Goal: Task Accomplishment & Management: Manage account settings

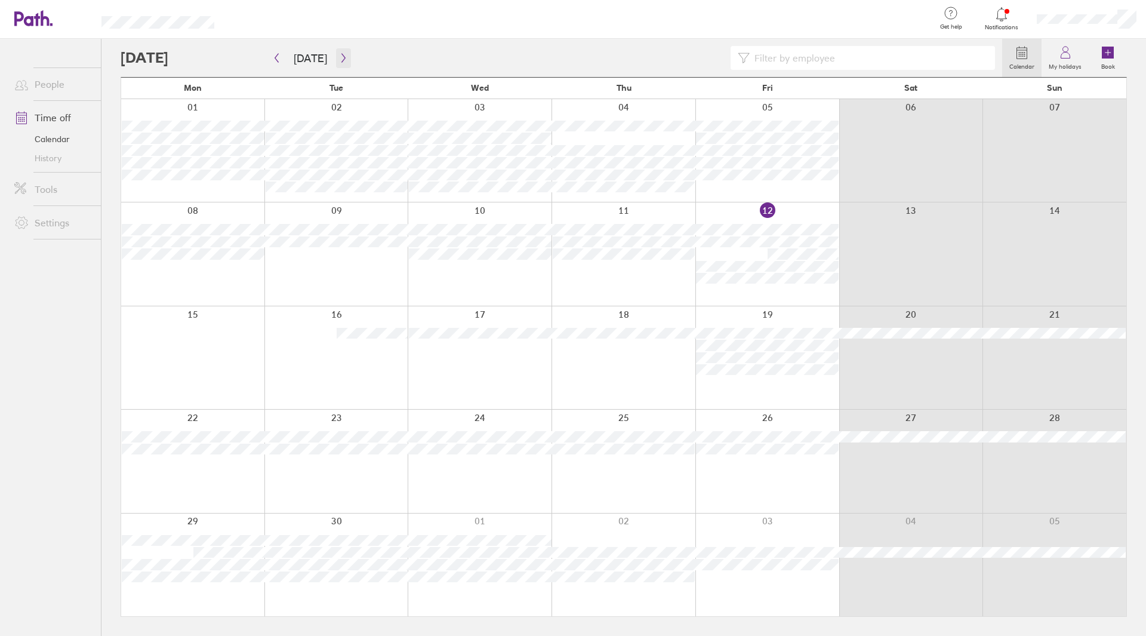
click at [343, 59] on icon "button" at bounding box center [343, 58] width 9 height 10
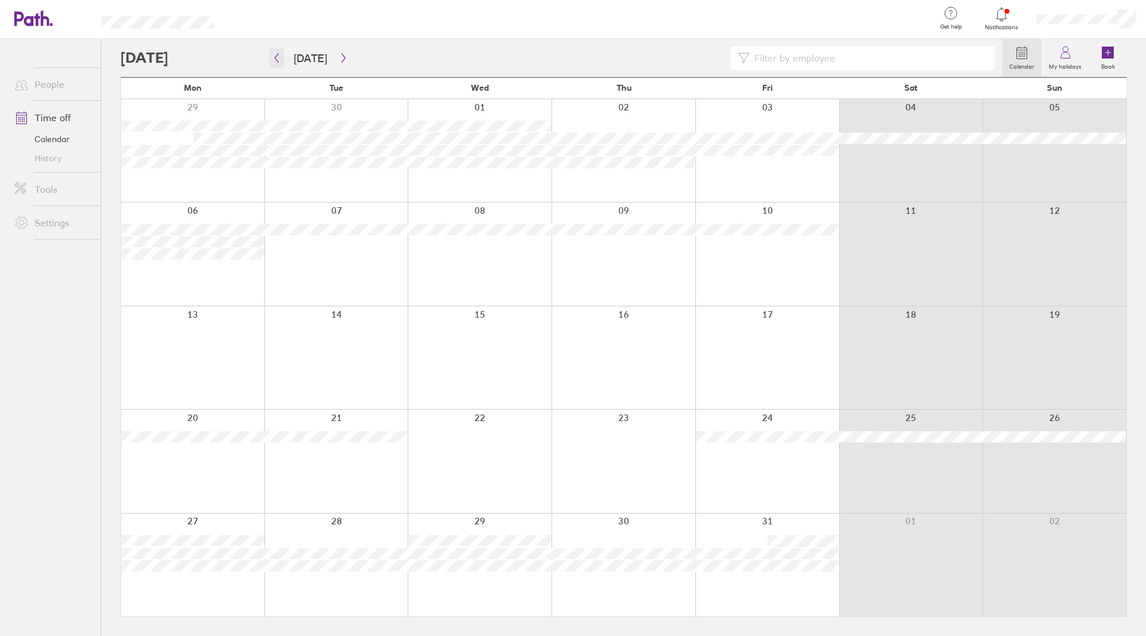
click at [274, 60] on icon "button" at bounding box center [276, 58] width 9 height 10
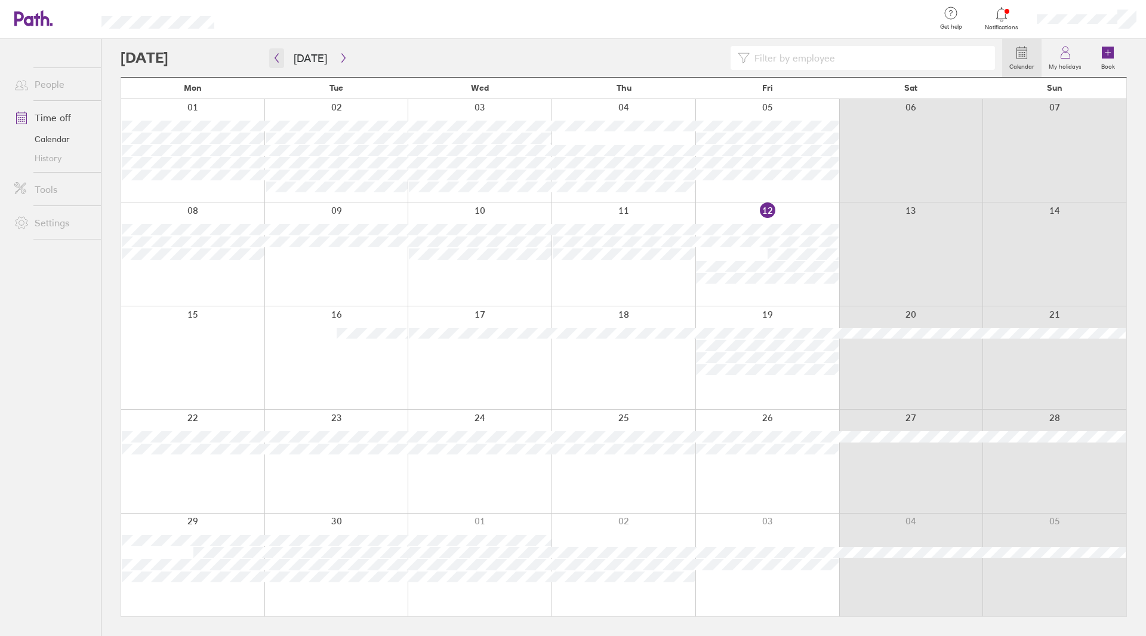
click at [278, 61] on icon "button" at bounding box center [277, 58] width 4 height 9
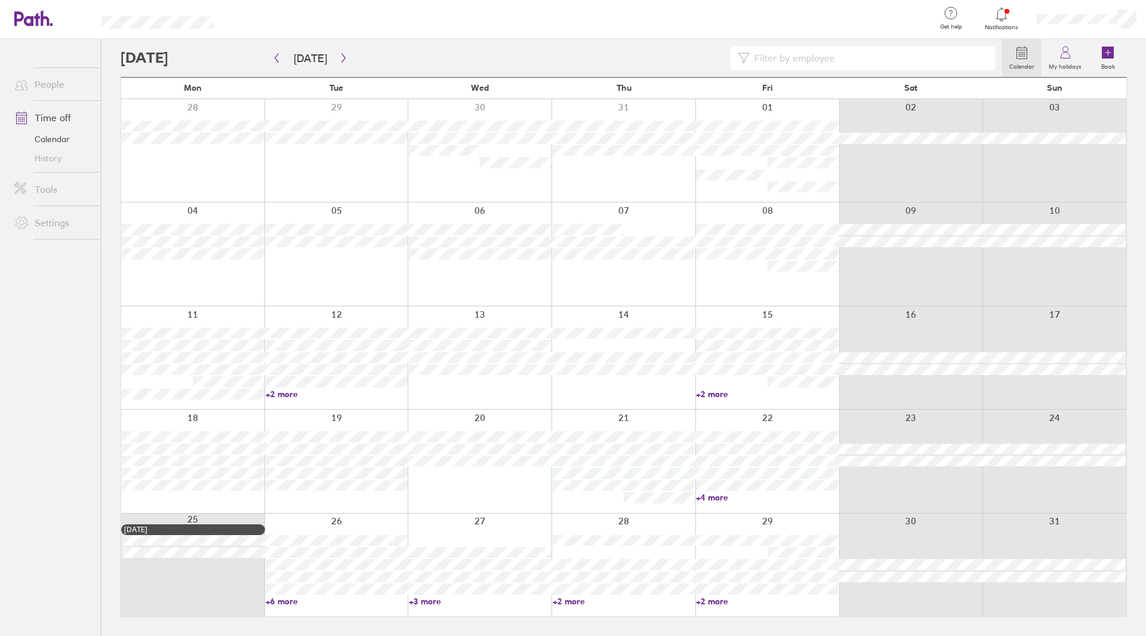
click at [755, 605] on div at bounding box center [768, 564] width 144 height 103
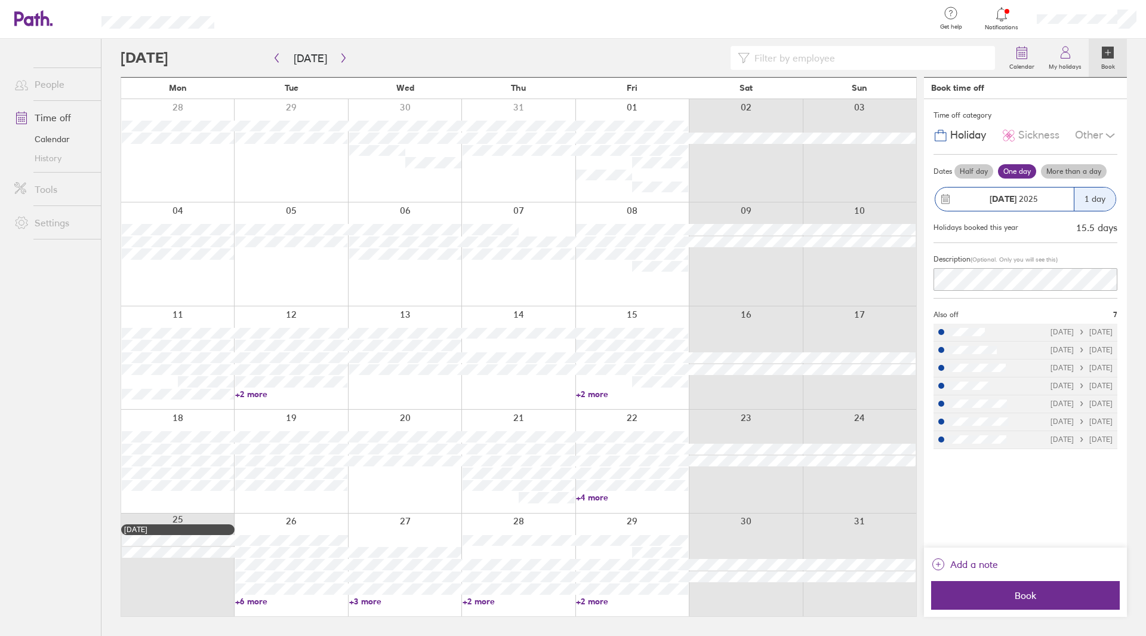
click at [641, 597] on link "+2 more" at bounding box center [632, 601] width 112 height 11
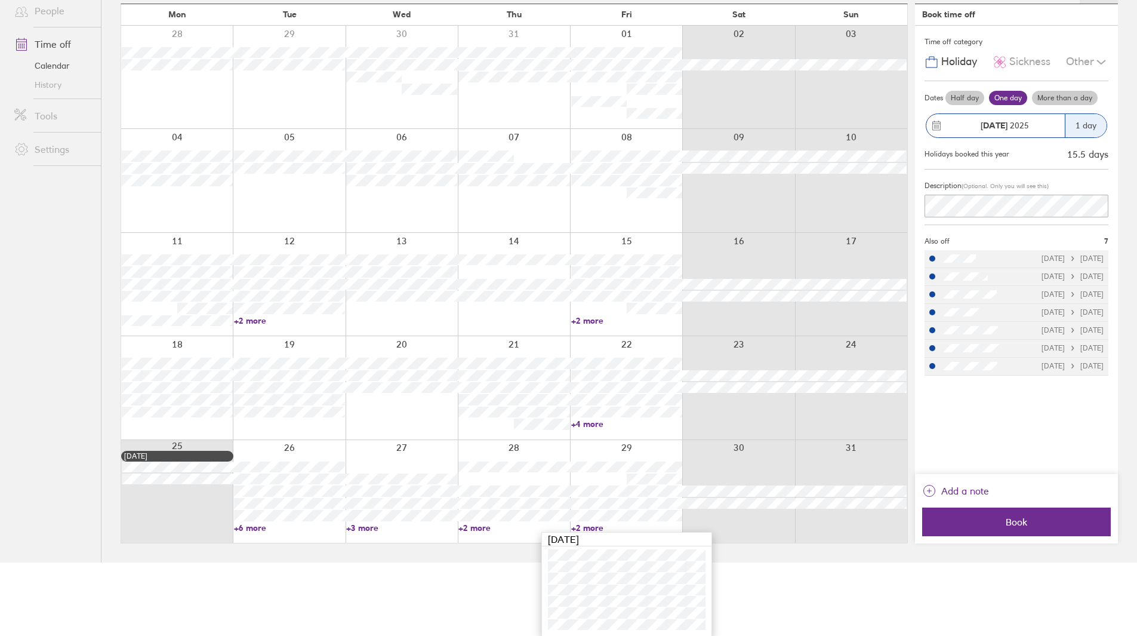
scroll to position [74, 0]
click at [518, 525] on link "+2 more" at bounding box center [514, 527] width 111 height 11
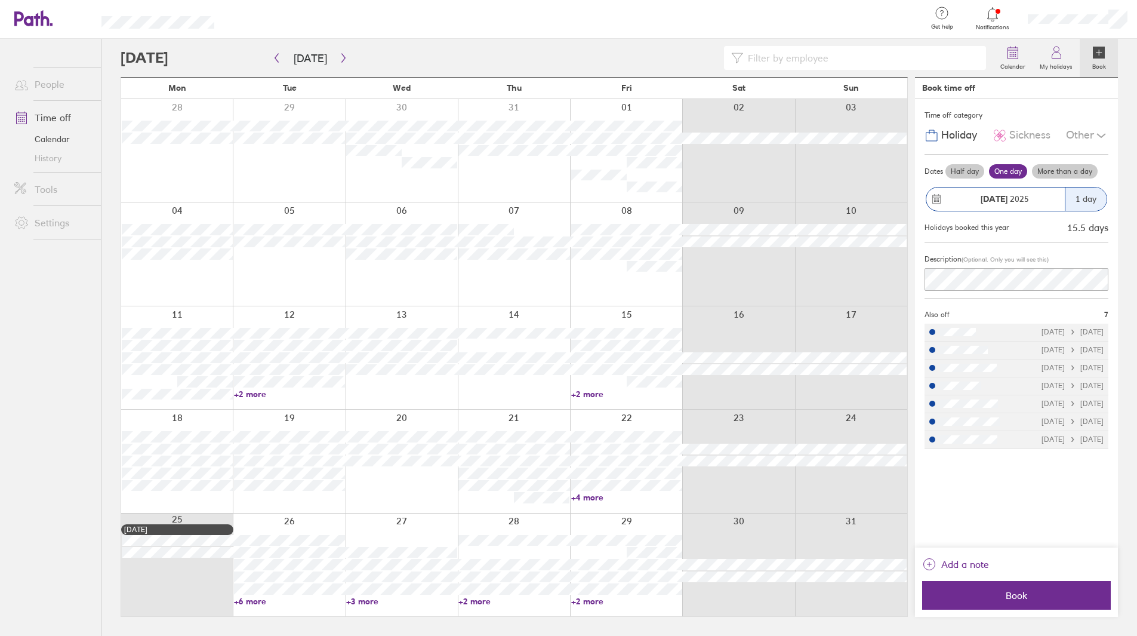
scroll to position [0, 0]
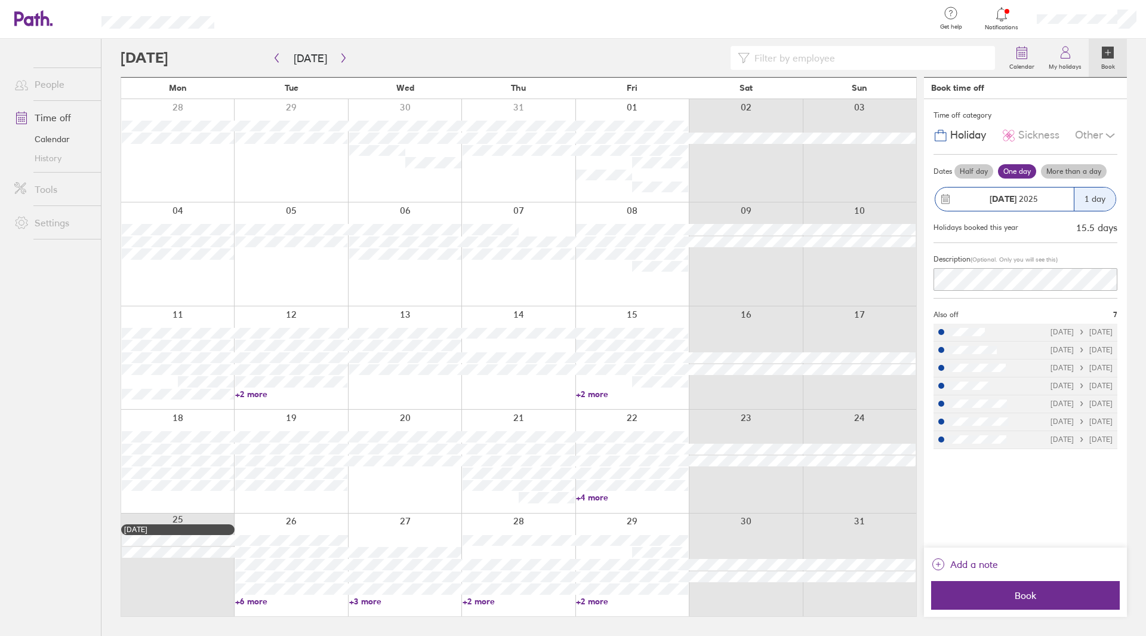
click at [283, 605] on link "+6 more" at bounding box center [291, 601] width 112 height 11
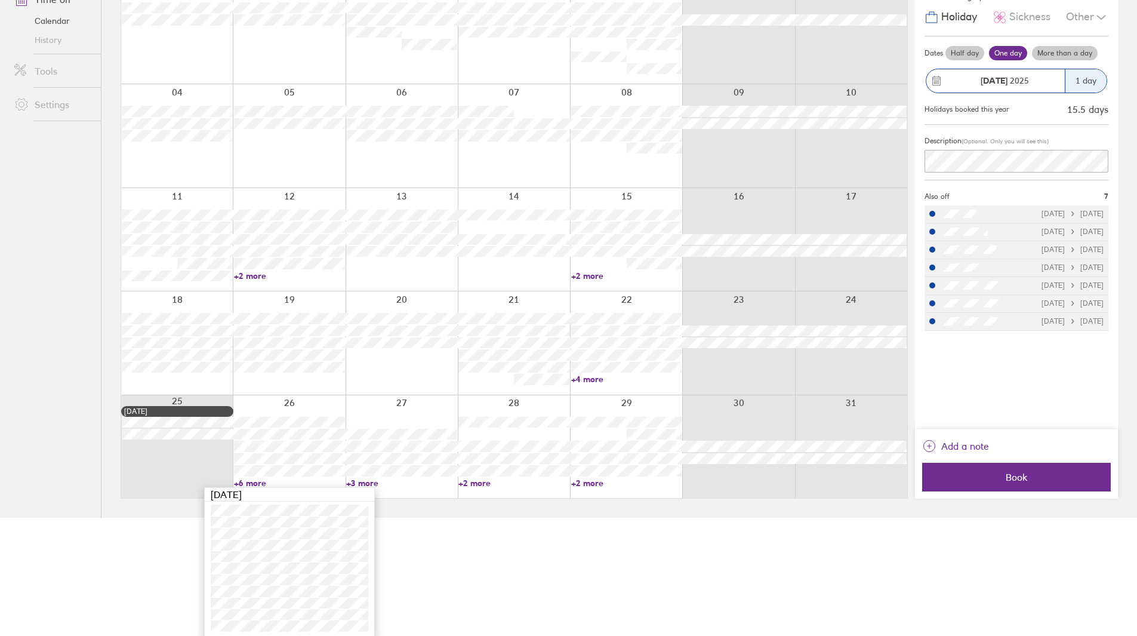
scroll to position [119, 0]
click at [614, 387] on div at bounding box center [626, 341] width 112 height 103
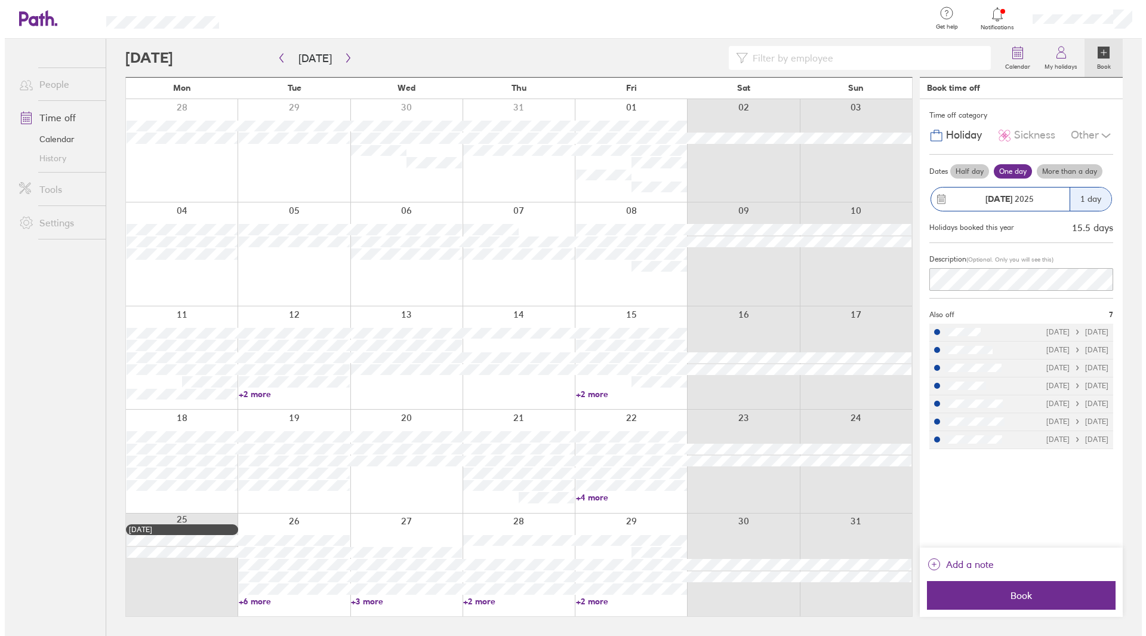
scroll to position [0, 0]
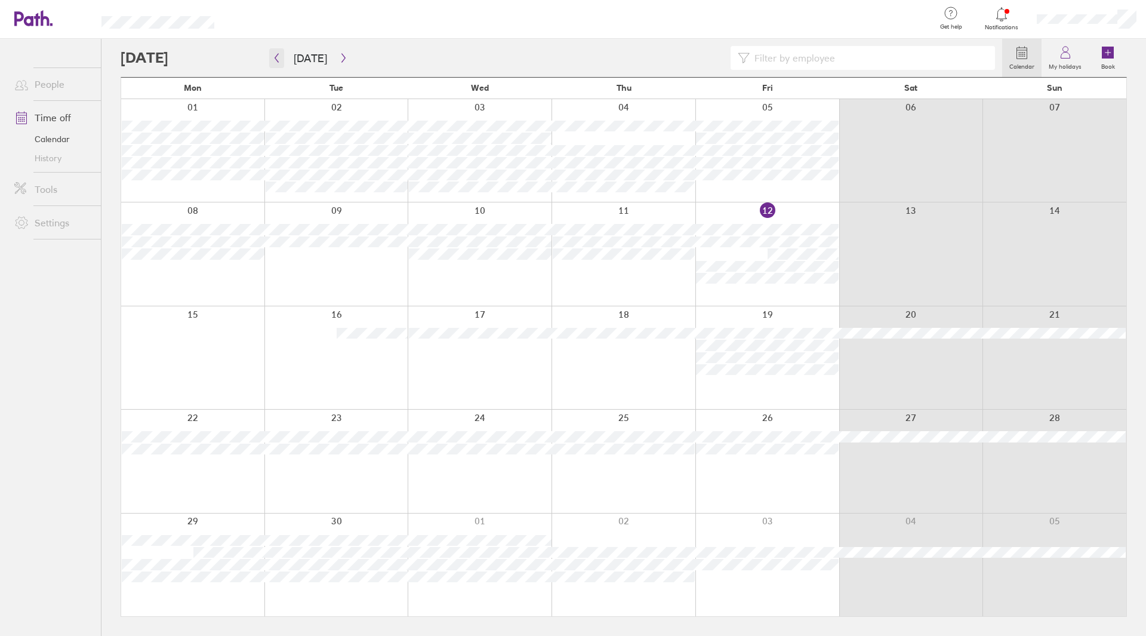
click at [278, 61] on icon "button" at bounding box center [276, 58] width 9 height 10
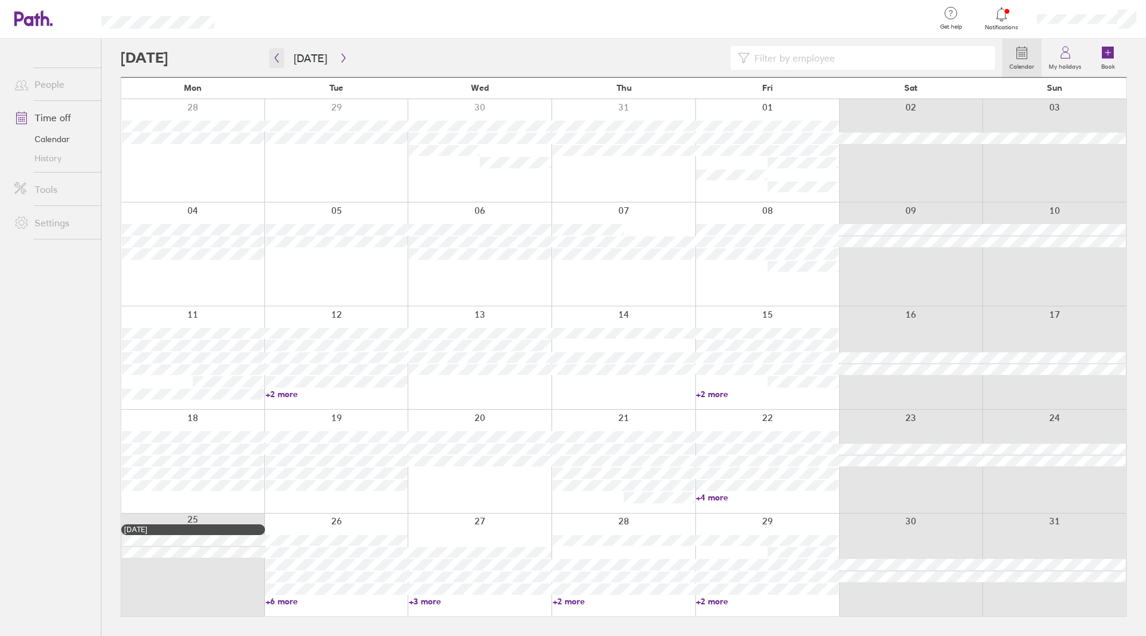
click at [275, 59] on icon "button" at bounding box center [276, 58] width 9 height 10
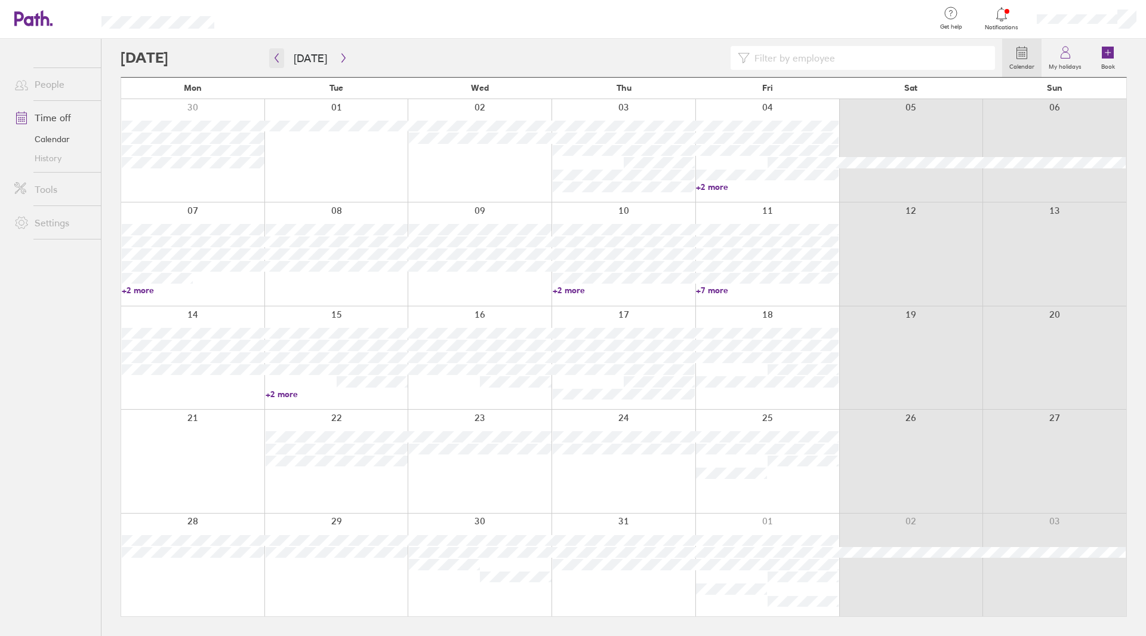
click at [278, 57] on icon "button" at bounding box center [276, 58] width 9 height 10
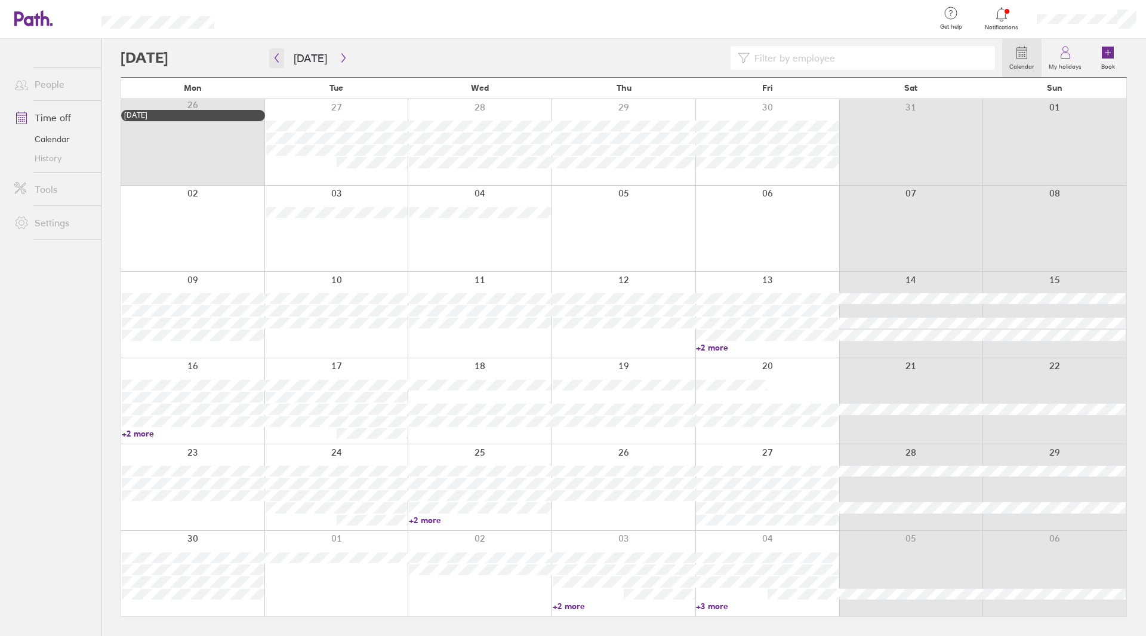
click at [276, 59] on icon "button" at bounding box center [277, 58] width 4 height 9
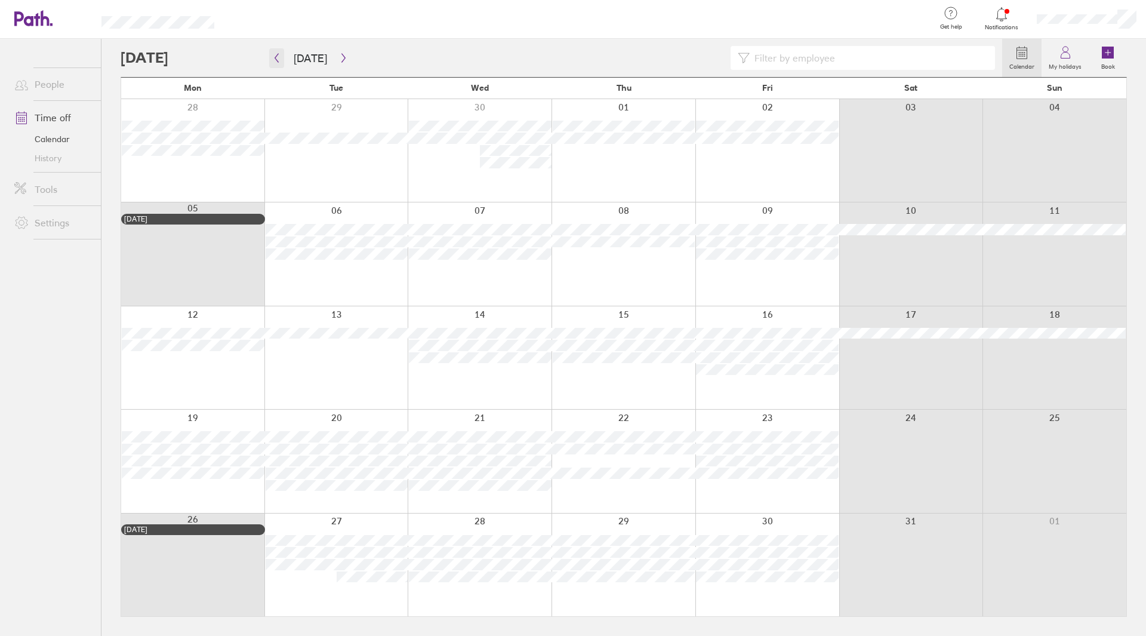
click at [276, 59] on icon "button" at bounding box center [277, 58] width 4 height 9
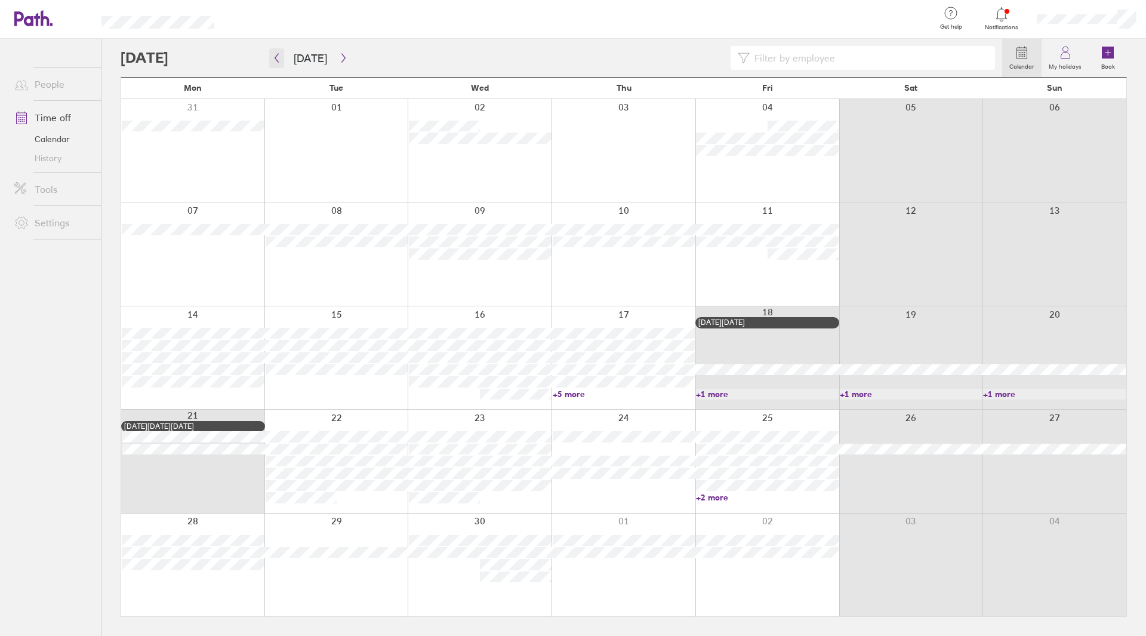
click at [276, 59] on icon "button" at bounding box center [276, 58] width 9 height 10
